Goal: Entertainment & Leisure: Consume media (video, audio)

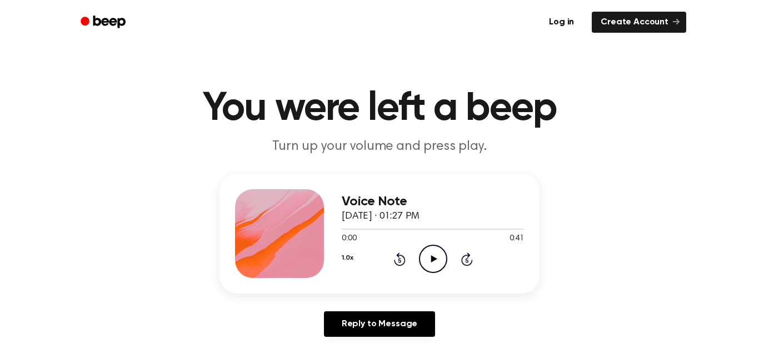
click at [433, 257] on icon "Play Audio" at bounding box center [433, 259] width 28 height 28
click at [438, 257] on icon "Play Audio" at bounding box center [433, 259] width 28 height 28
click at [433, 265] on icon "Play Audio" at bounding box center [433, 259] width 28 height 28
click at [433, 265] on icon "Pause Audio" at bounding box center [433, 259] width 28 height 28
click at [433, 265] on icon "Play Audio" at bounding box center [433, 259] width 28 height 28
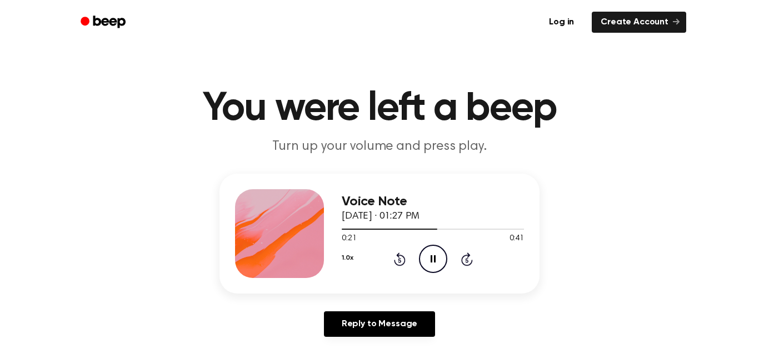
click at [431, 261] on icon at bounding box center [433, 259] width 5 height 7
click at [431, 261] on icon at bounding box center [434, 259] width 6 height 7
click at [431, 261] on icon at bounding box center [433, 259] width 5 height 7
click at [429, 261] on icon "Play Audio" at bounding box center [433, 259] width 28 height 28
click at [431, 264] on icon "Pause Audio" at bounding box center [433, 259] width 28 height 28
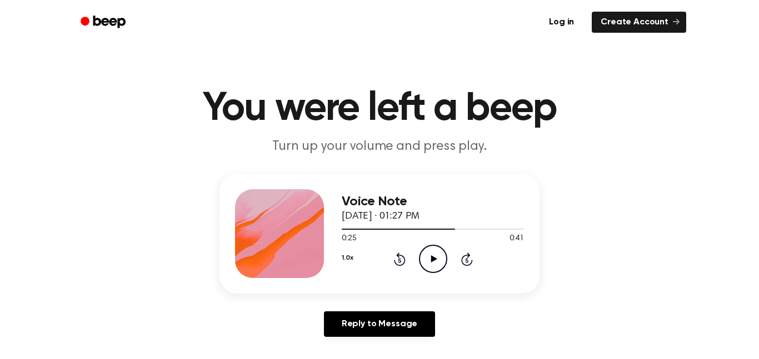
click at [427, 257] on icon "Play Audio" at bounding box center [433, 259] width 28 height 28
click at [427, 257] on icon "Pause Audio" at bounding box center [433, 259] width 28 height 28
click at [427, 257] on icon "Play Audio" at bounding box center [433, 259] width 28 height 28
click at [427, 257] on icon "Pause Audio" at bounding box center [433, 259] width 28 height 28
click at [435, 259] on icon at bounding box center [434, 259] width 6 height 7
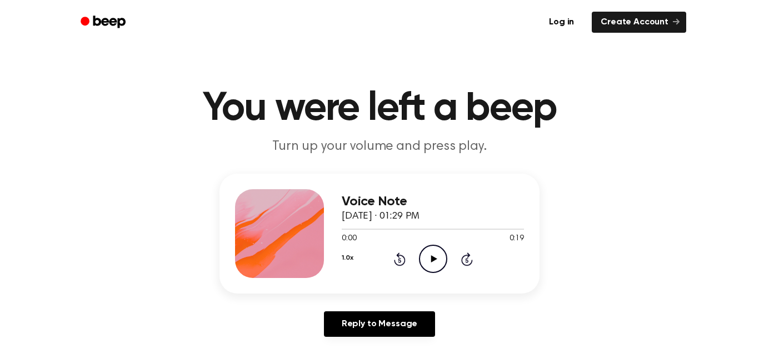
click at [440, 266] on icon "Play Audio" at bounding box center [433, 259] width 28 height 28
click at [436, 263] on icon "Play Audio" at bounding box center [433, 259] width 28 height 28
click at [438, 267] on icon "Play Audio" at bounding box center [433, 259] width 28 height 28
